Goal: Information Seeking & Learning: Learn about a topic

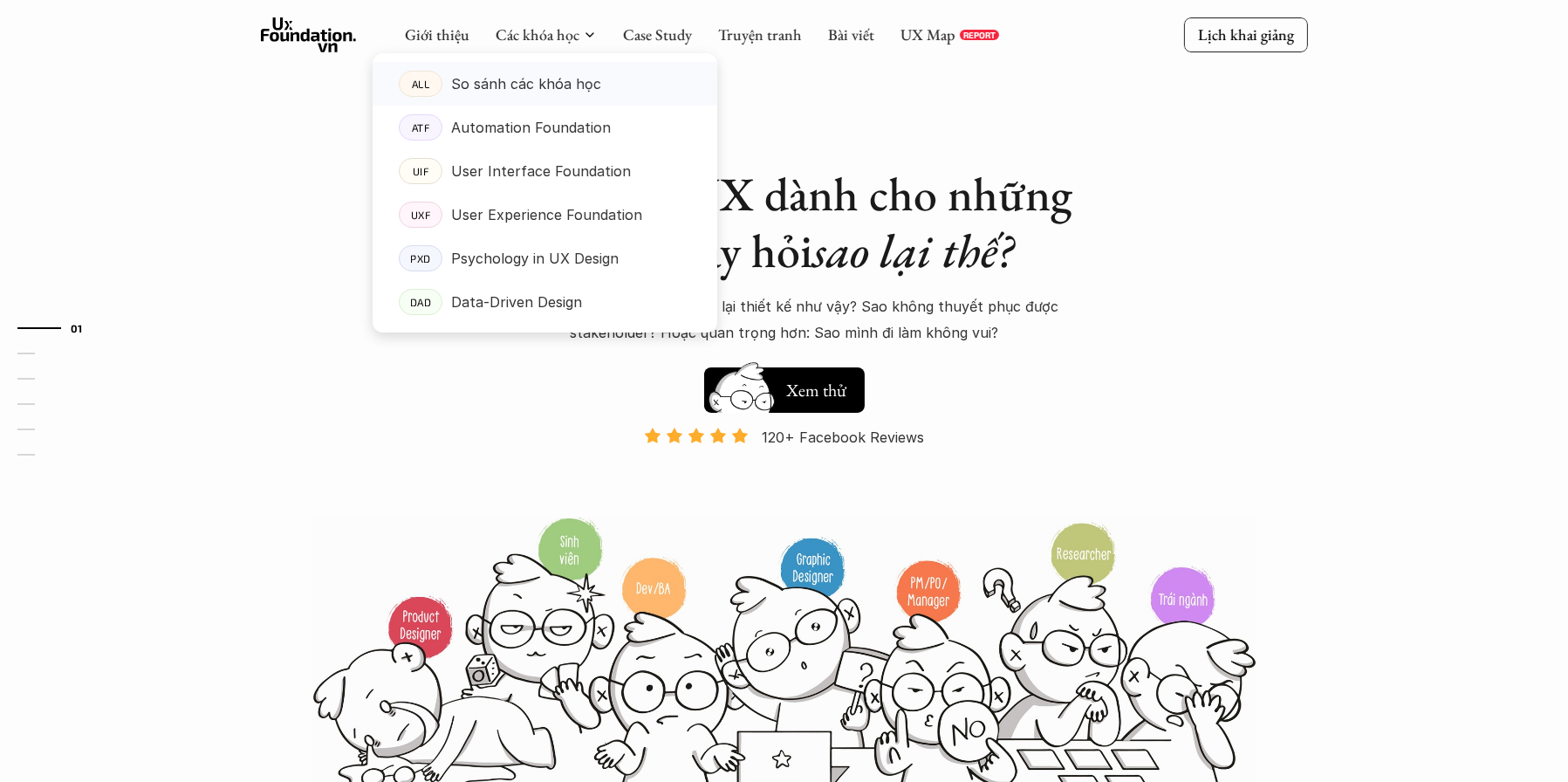
click at [517, 72] on p "So sánh các khóa học" at bounding box center [526, 83] width 150 height 26
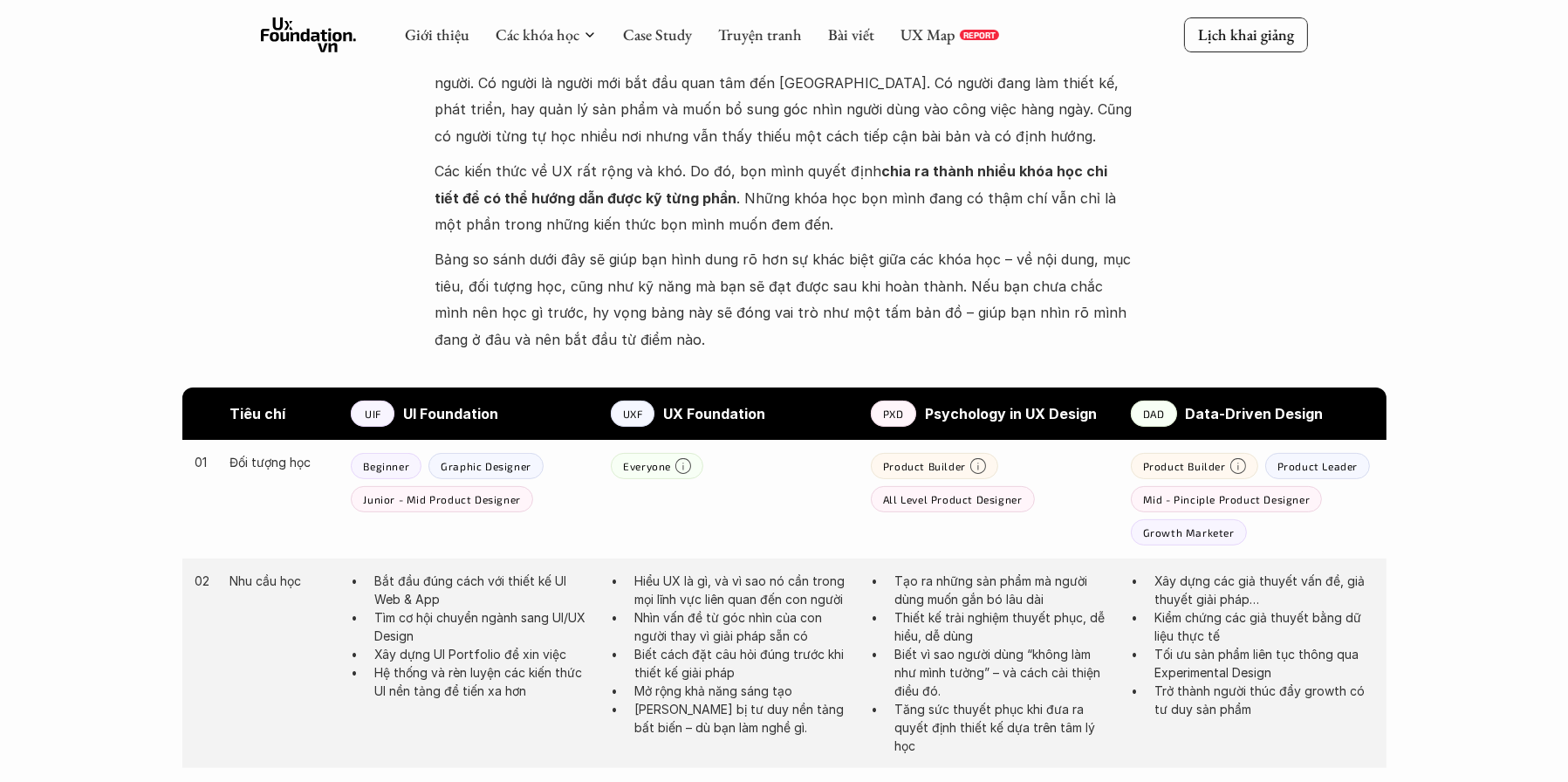
scroll to position [588, 0]
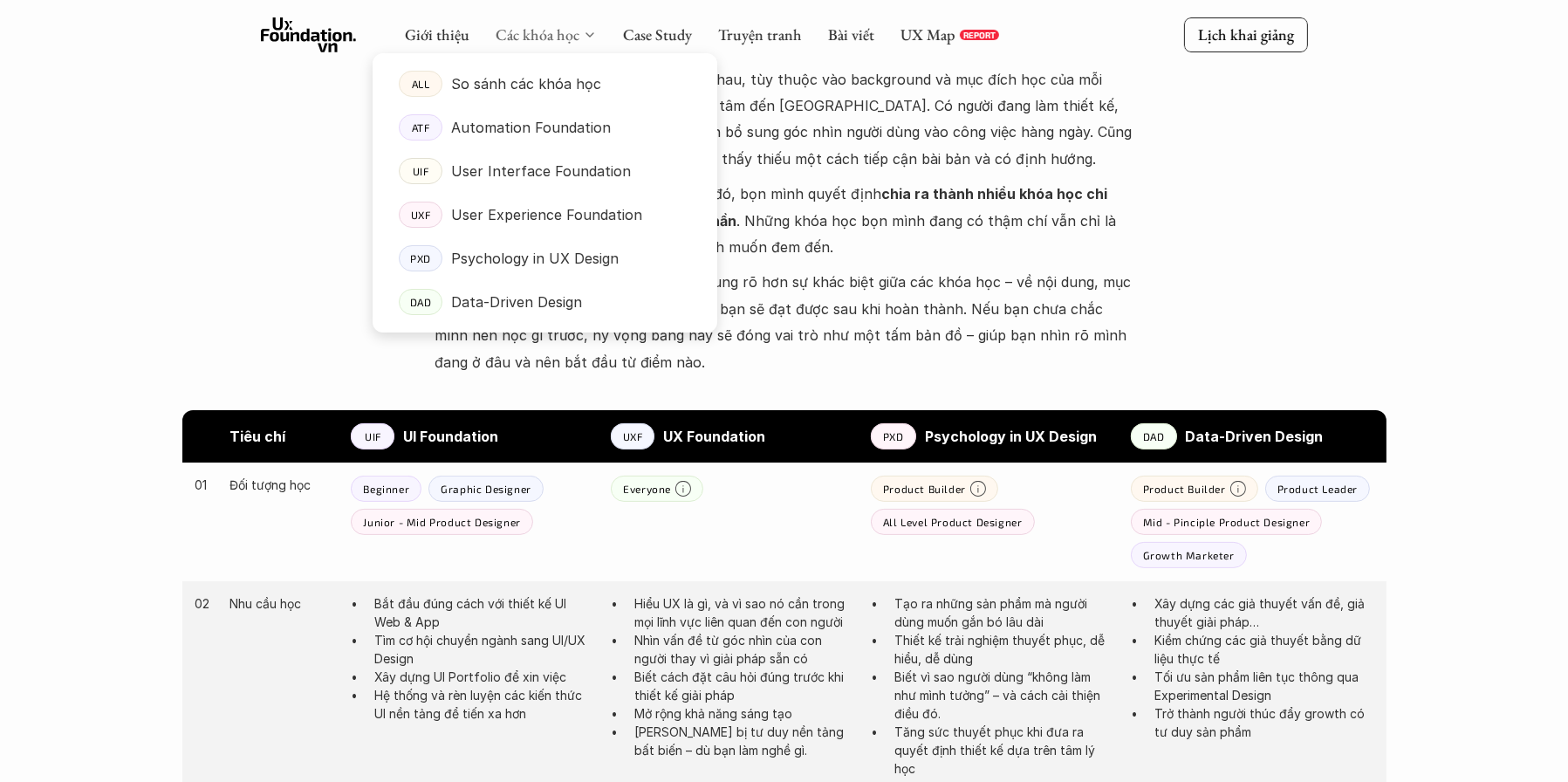
click at [544, 28] on link "Các khóa học" at bounding box center [537, 35] width 84 height 20
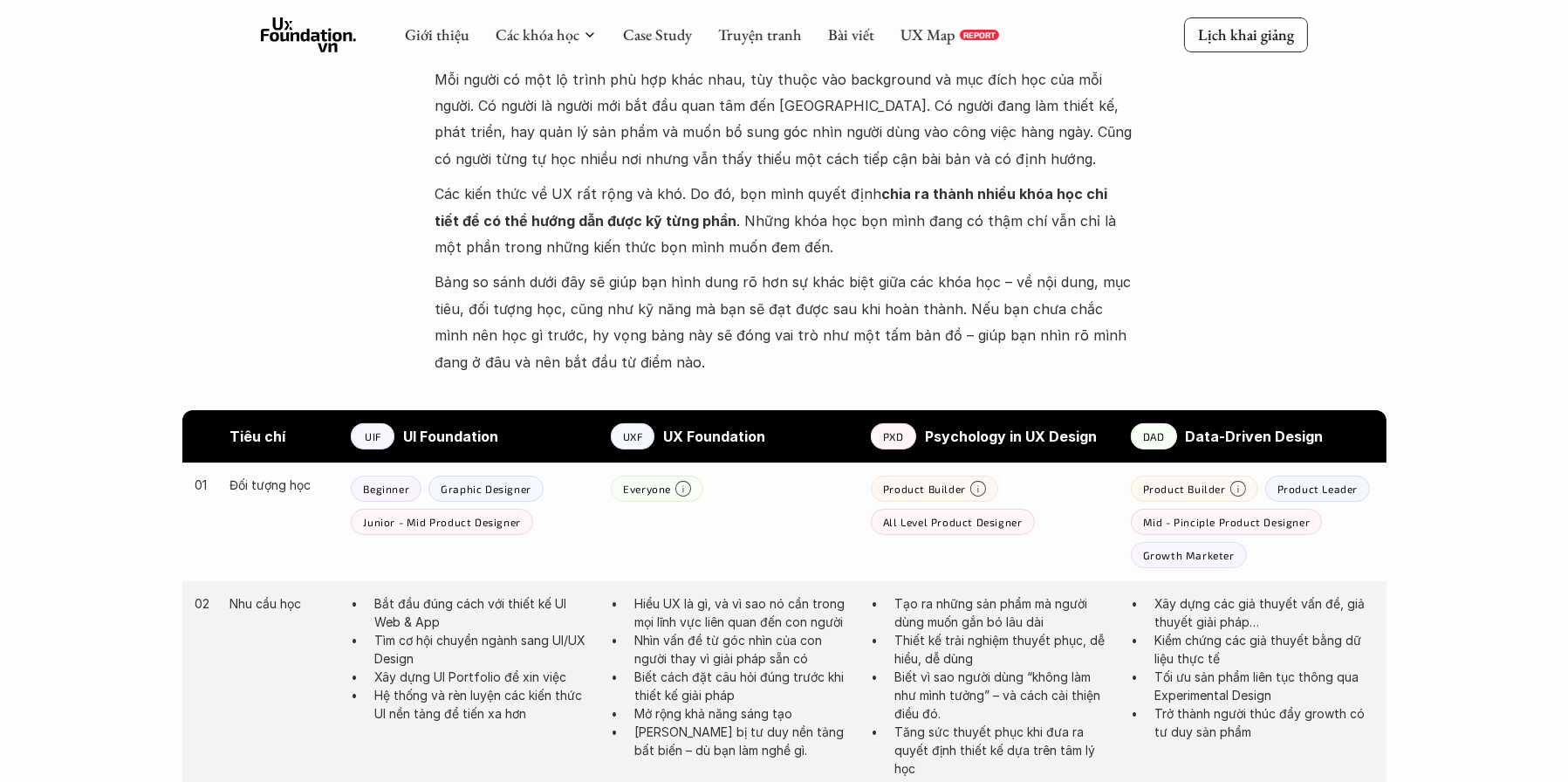
click at [336, 40] on icon at bounding box center [308, 35] width 96 height 35
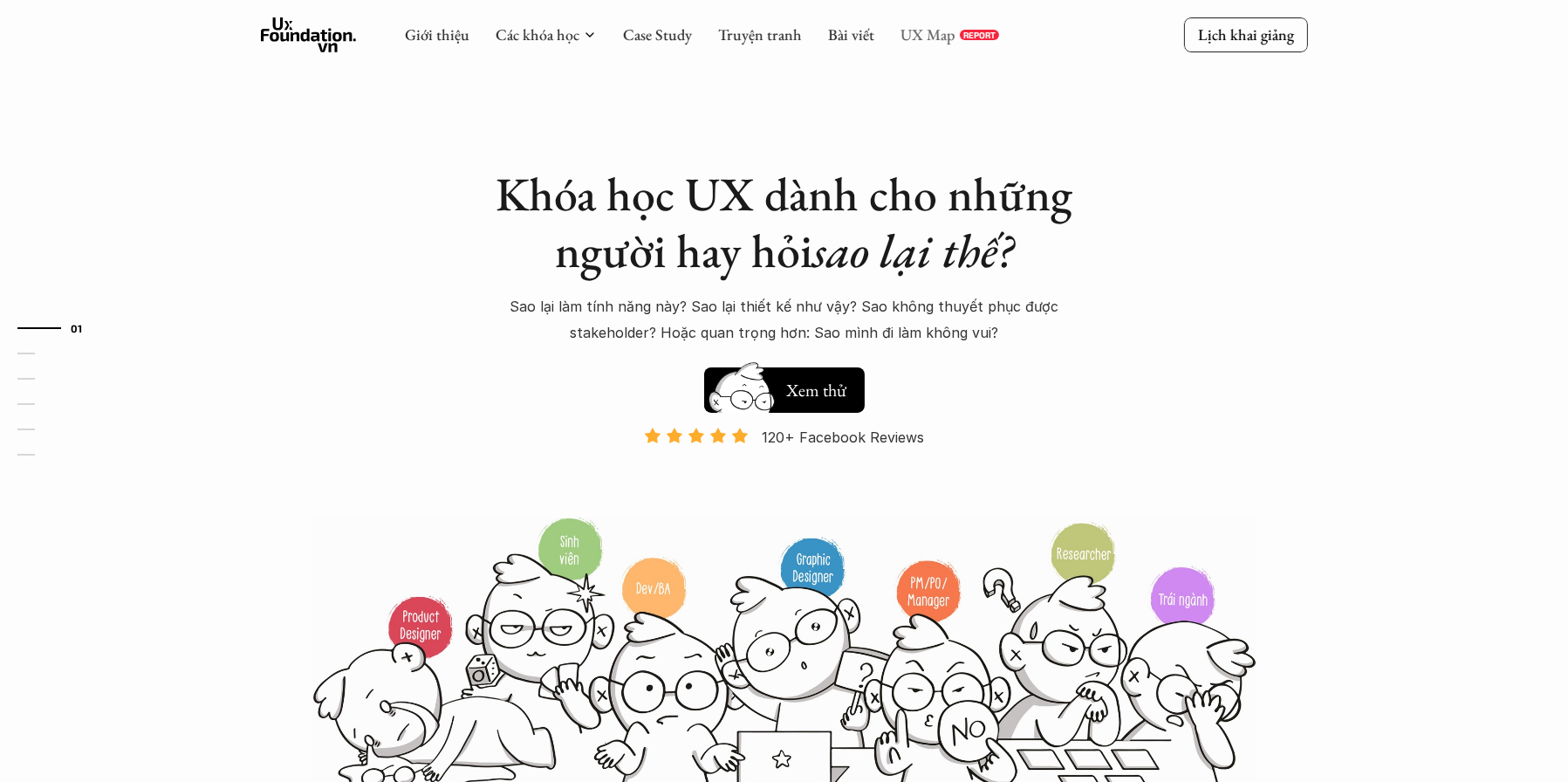
click at [911, 32] on link "UX Map" at bounding box center [928, 35] width 55 height 20
